Goal: Navigation & Orientation: Find specific page/section

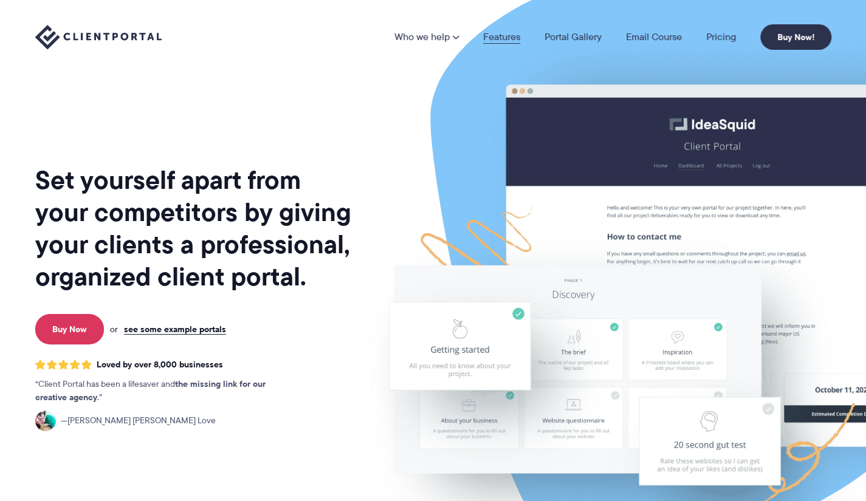
drag, startPoint x: 0, startPoint y: 0, endPoint x: 512, endPoint y: 38, distance: 513.1
click at [512, 38] on link "Features" at bounding box center [501, 37] width 37 height 10
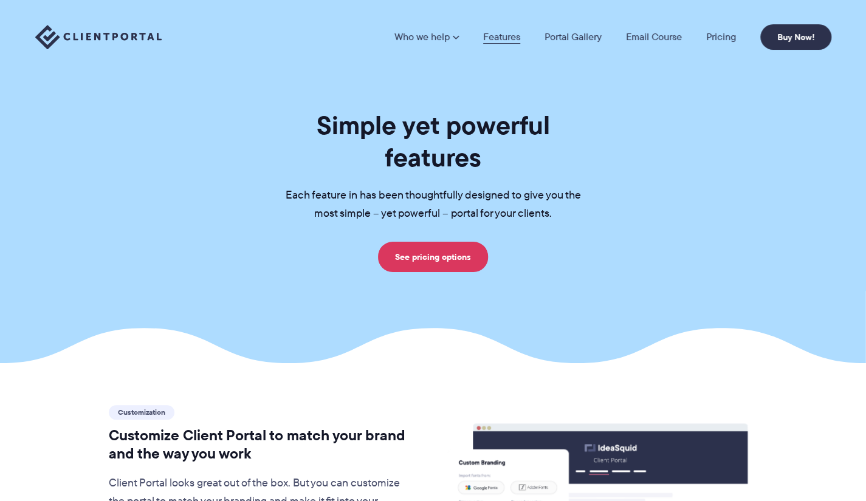
click at [508, 38] on link "Features" at bounding box center [501, 37] width 37 height 10
